Goal: Task Accomplishment & Management: Complete application form

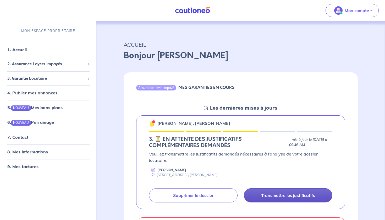
click at [293, 200] on link "Transmettre les justificatifs" at bounding box center [288, 195] width 89 height 14
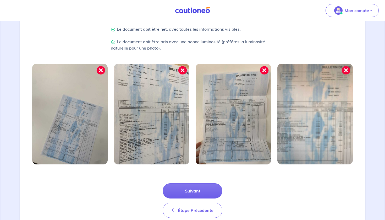
scroll to position [155, 0]
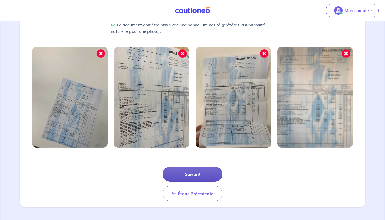
click at [200, 176] on button "Suivant" at bounding box center [193, 173] width 60 height 15
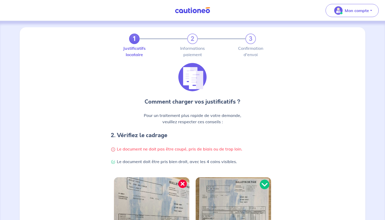
scroll to position [130, 0]
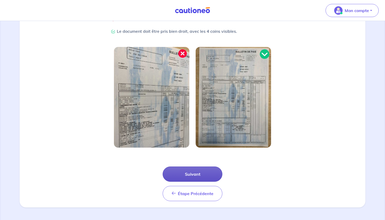
click at [197, 173] on button "Suivant" at bounding box center [193, 173] width 60 height 15
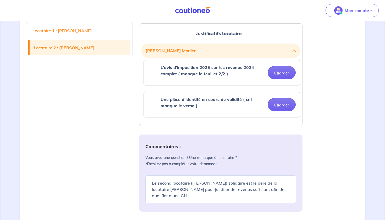
scroll to position [173, 0]
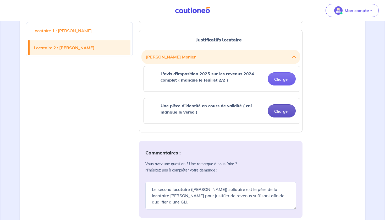
click at [283, 111] on button "Charger" at bounding box center [282, 110] width 28 height 13
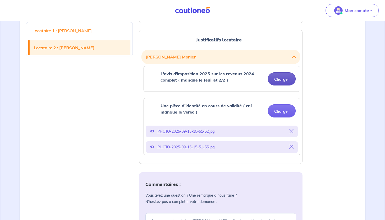
click at [281, 80] on button "Charger" at bounding box center [282, 78] width 28 height 13
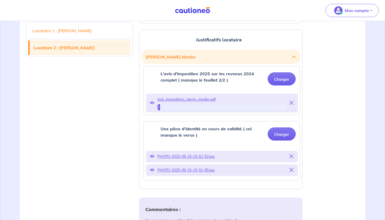
click at [349, 132] on div "Locataire 1 : [PERSON_NAME] Locataire 2 : [PERSON_NAME] Justificatifs locataire…" at bounding box center [193, 182] width 340 height 409
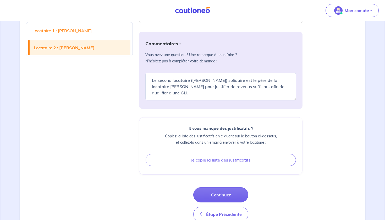
scroll to position [345, 0]
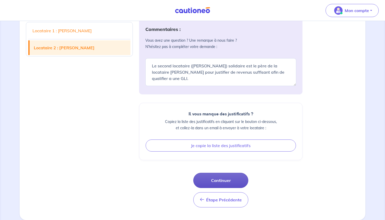
click at [221, 179] on button "Continuer" at bounding box center [220, 180] width 55 height 15
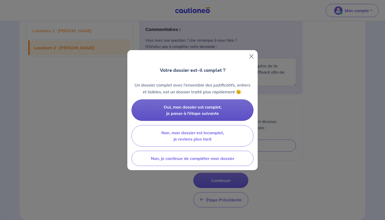
scroll to position [330, 0]
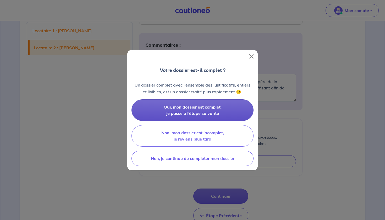
click at [222, 108] on button "Oui, mon dossier est complet, je passe à l’étape suivante" at bounding box center [193, 109] width 122 height 21
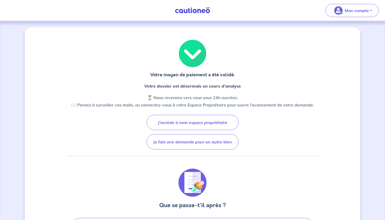
scroll to position [153, 0]
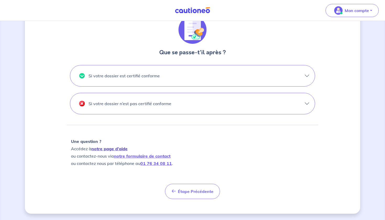
click at [102, 150] on link "notre page d’aide" at bounding box center [109, 148] width 36 height 5
